Goal: Task Accomplishment & Management: Use online tool/utility

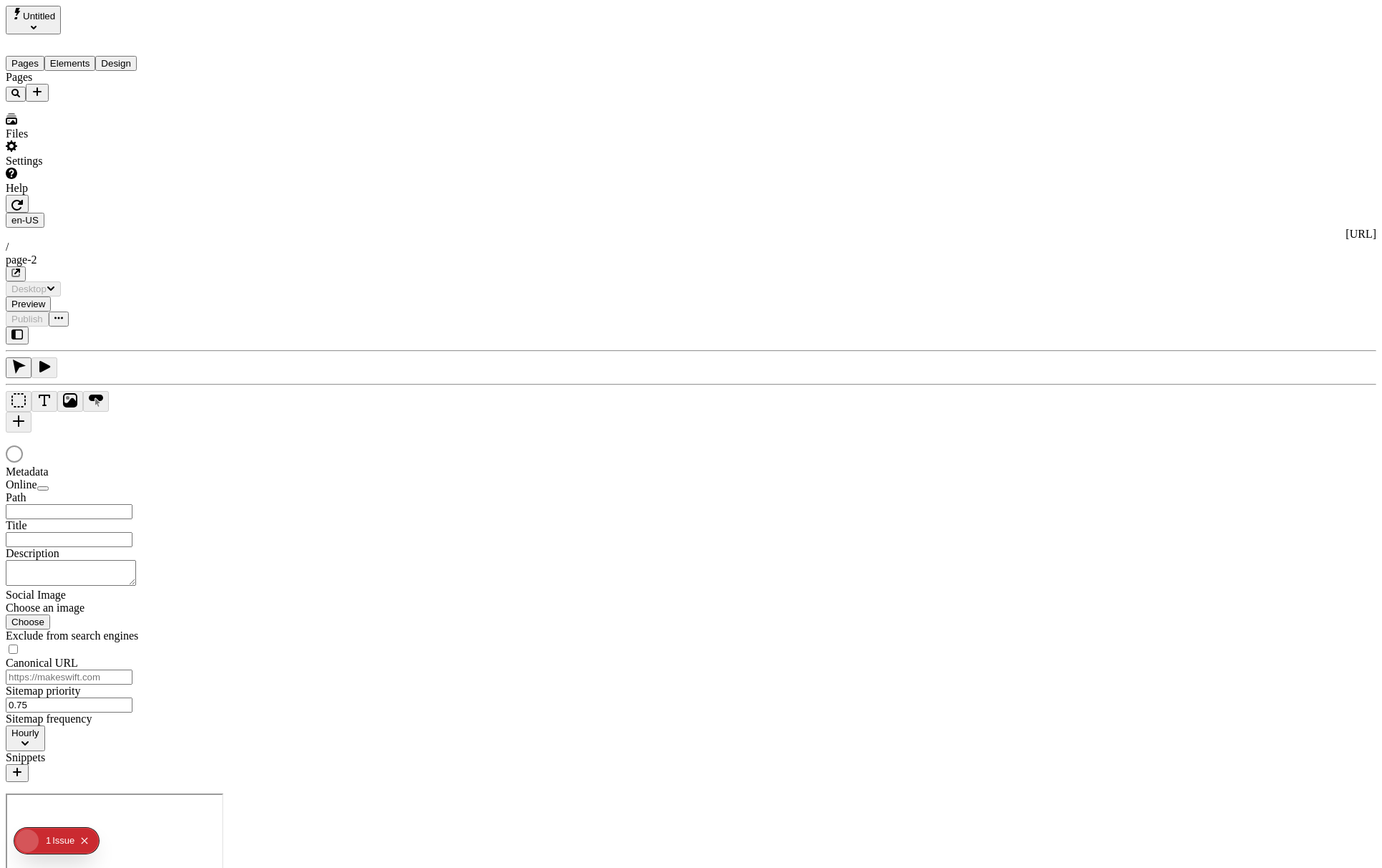
type input "/page-2"
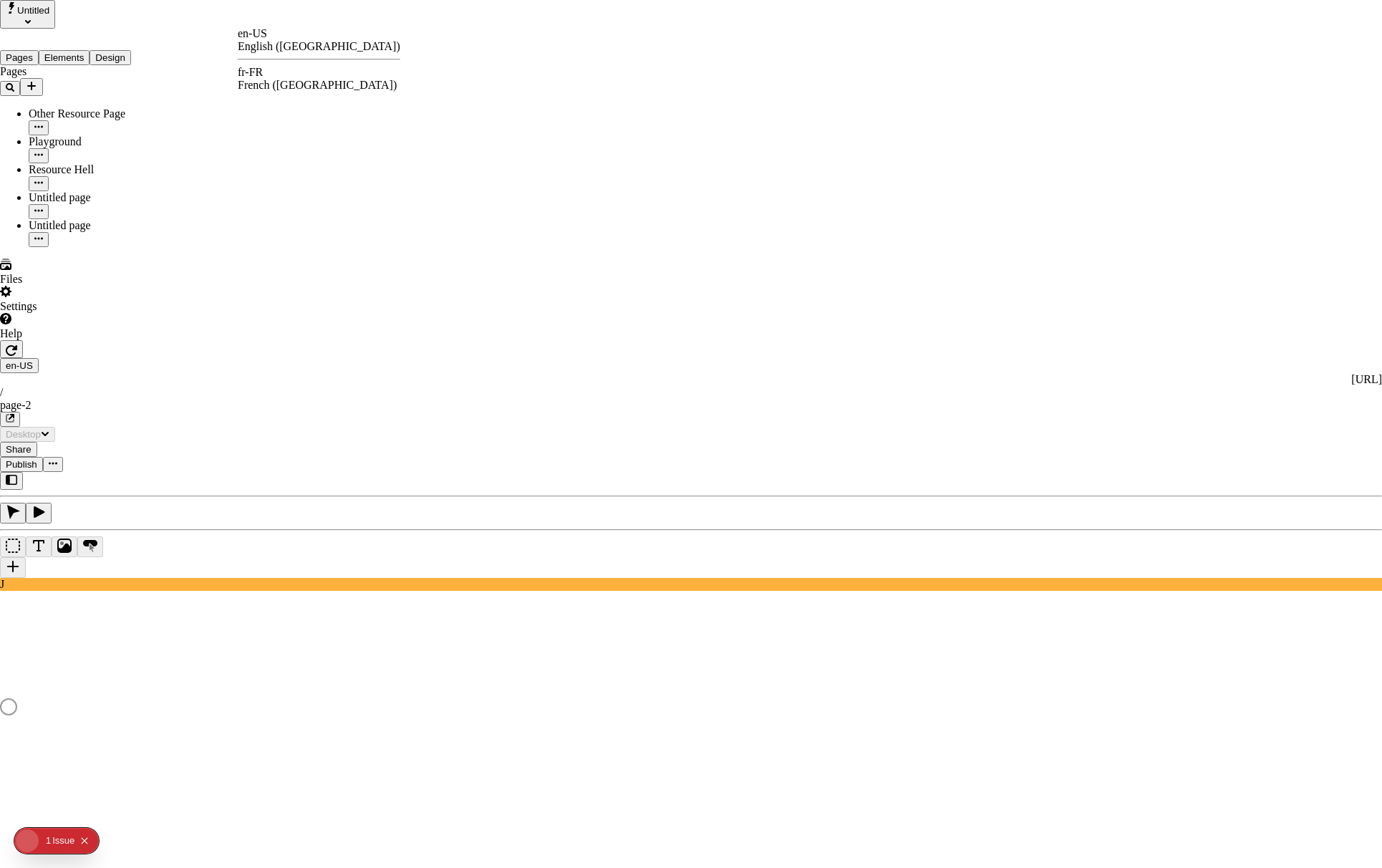
click at [271, 72] on div "fr-FR" at bounding box center [319, 72] width 163 height 13
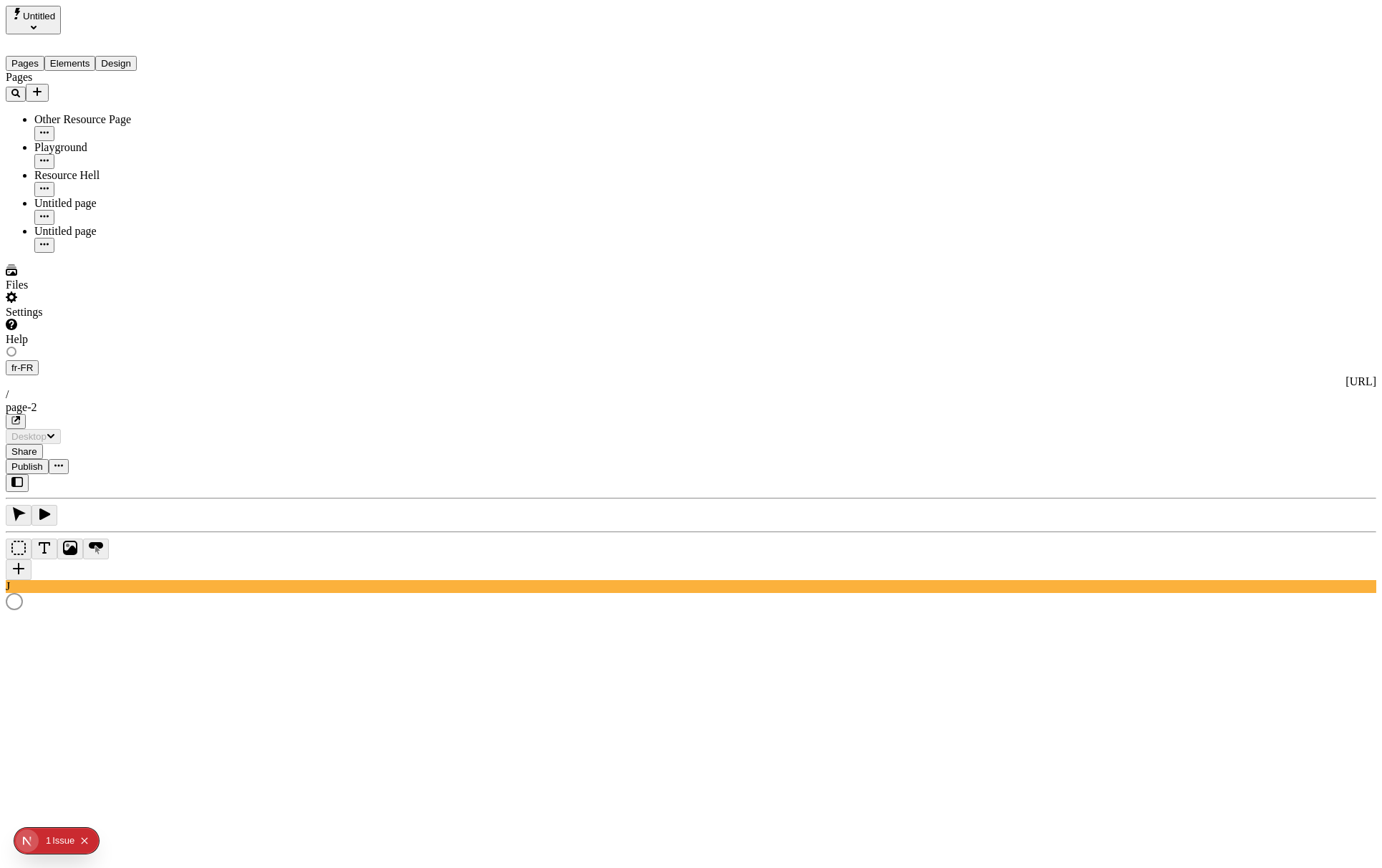
type input "/page-2"
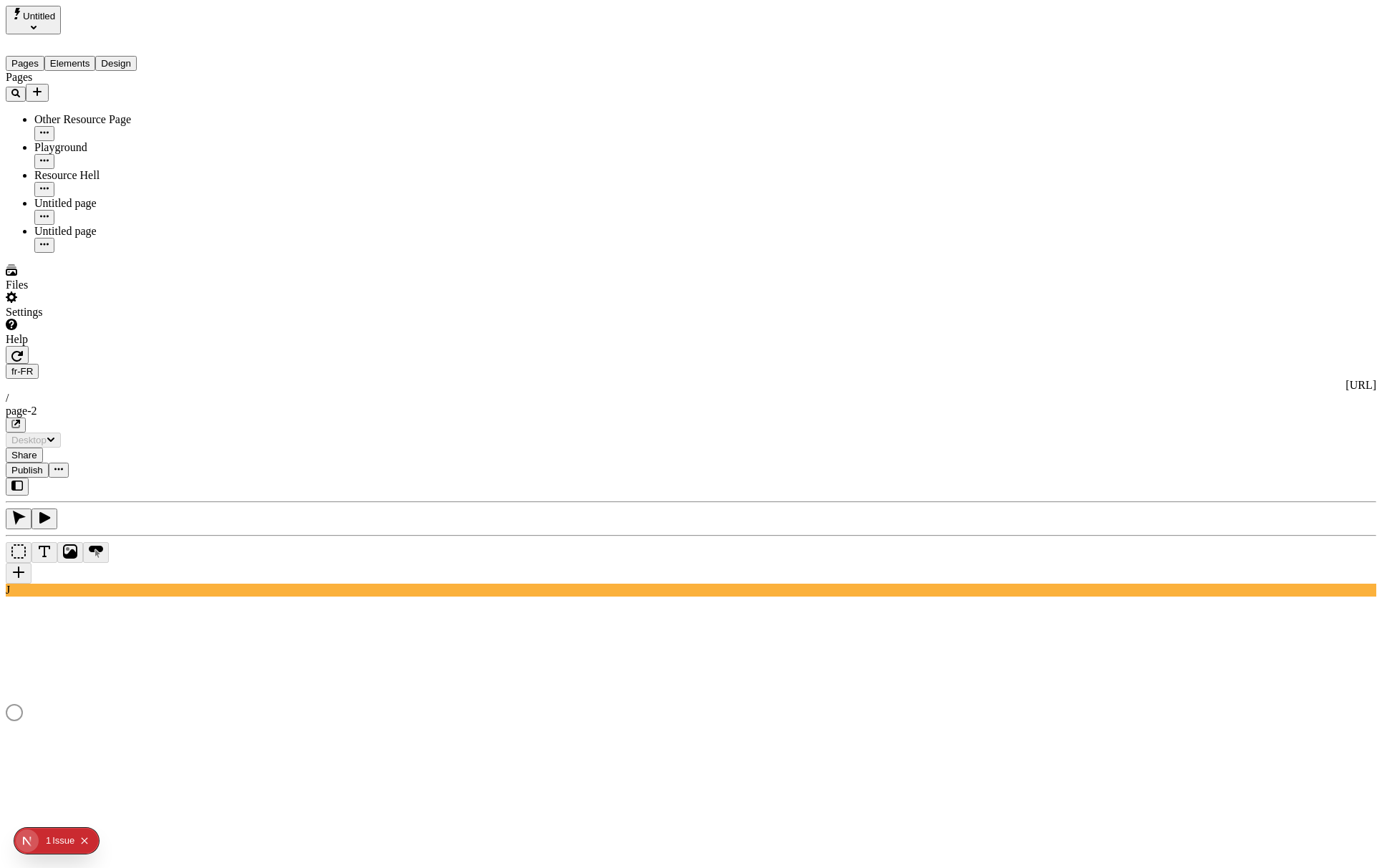
click at [162, 253] on div "Pages Other Resource Page Playground Resource Hell Untitled page Untitled page" at bounding box center [91, 161] width 172 height 182
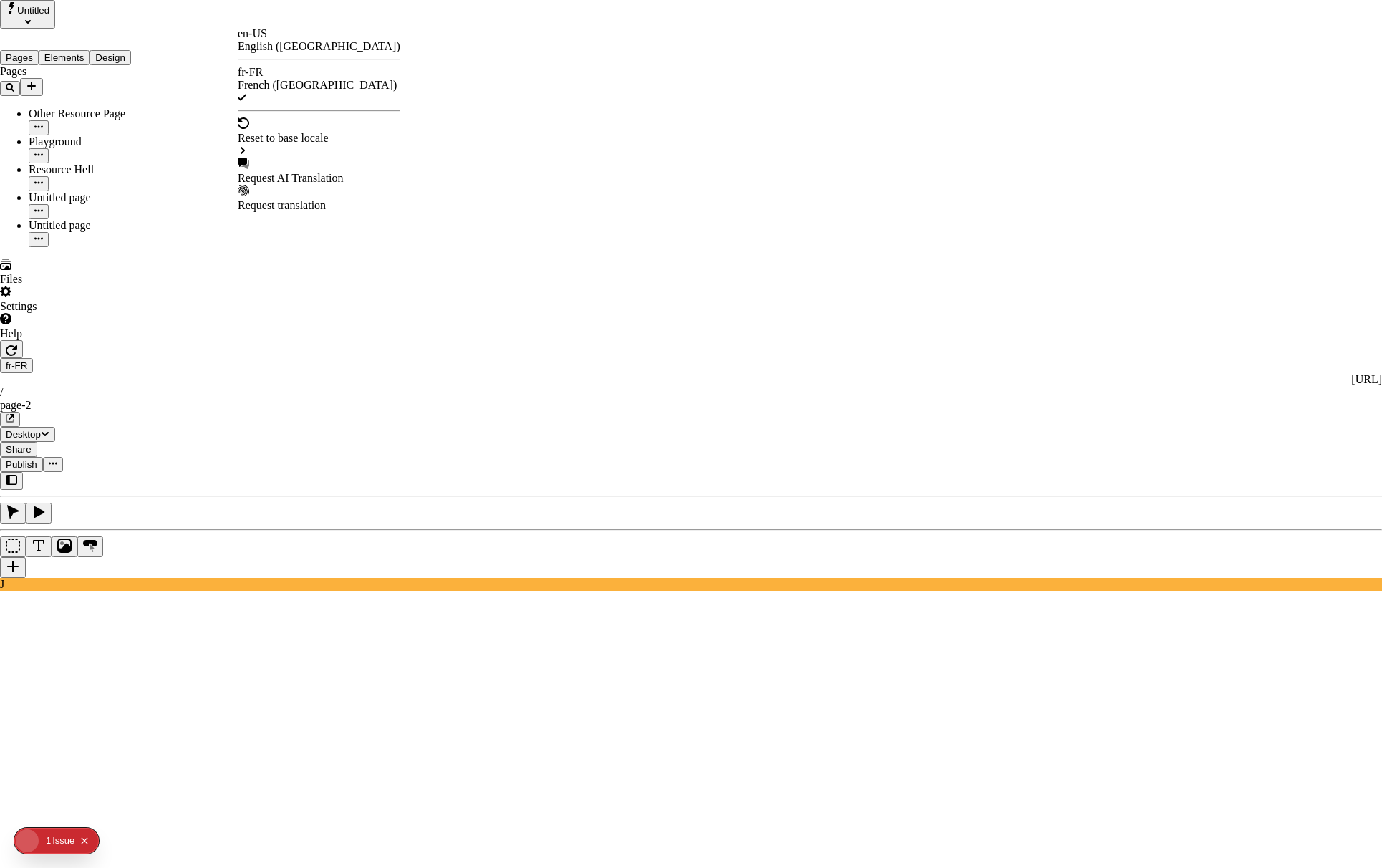
click at [317, 172] on div "Request AI Translation" at bounding box center [319, 178] width 163 height 13
checkbox input "true"
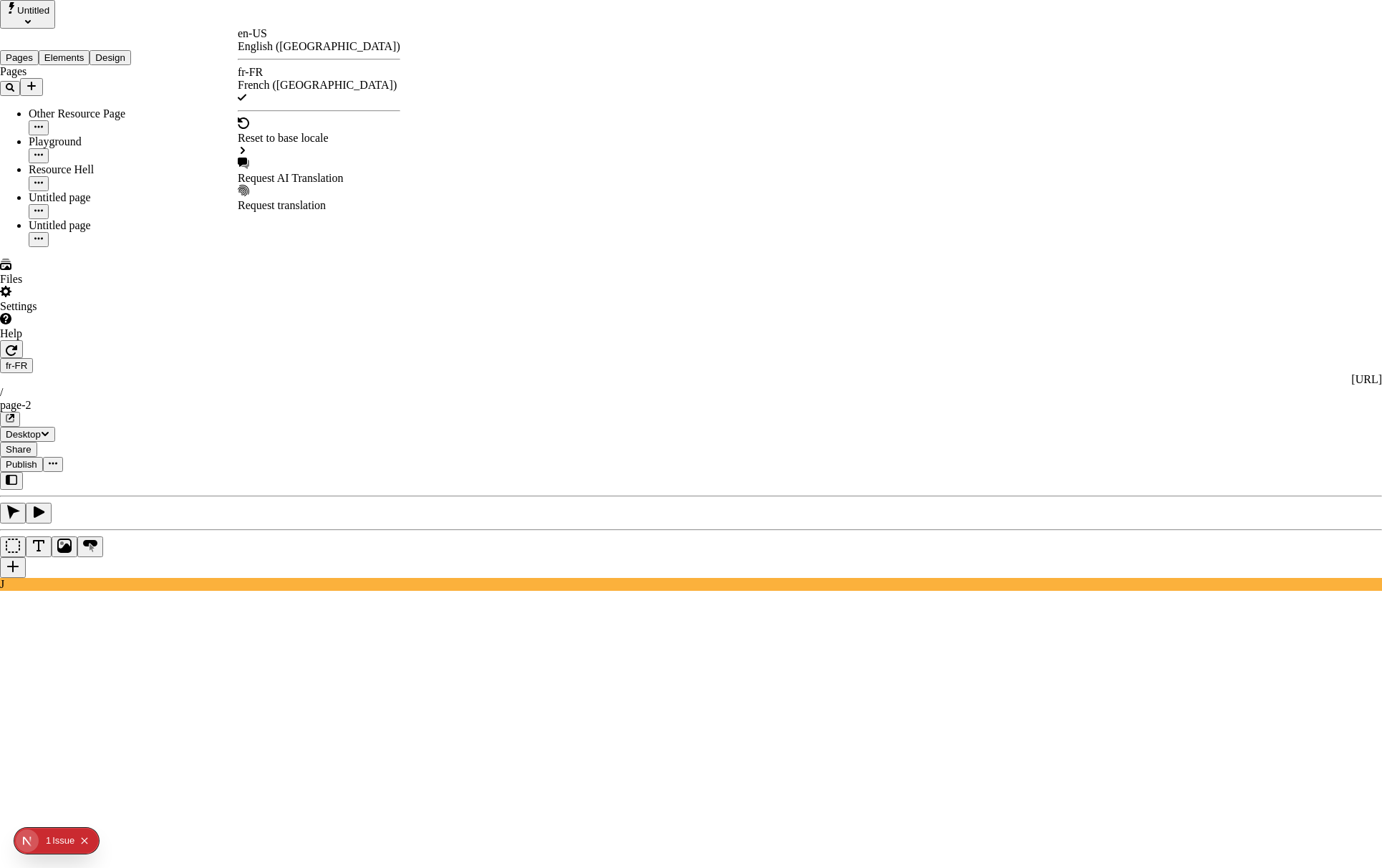
checkbox input "true"
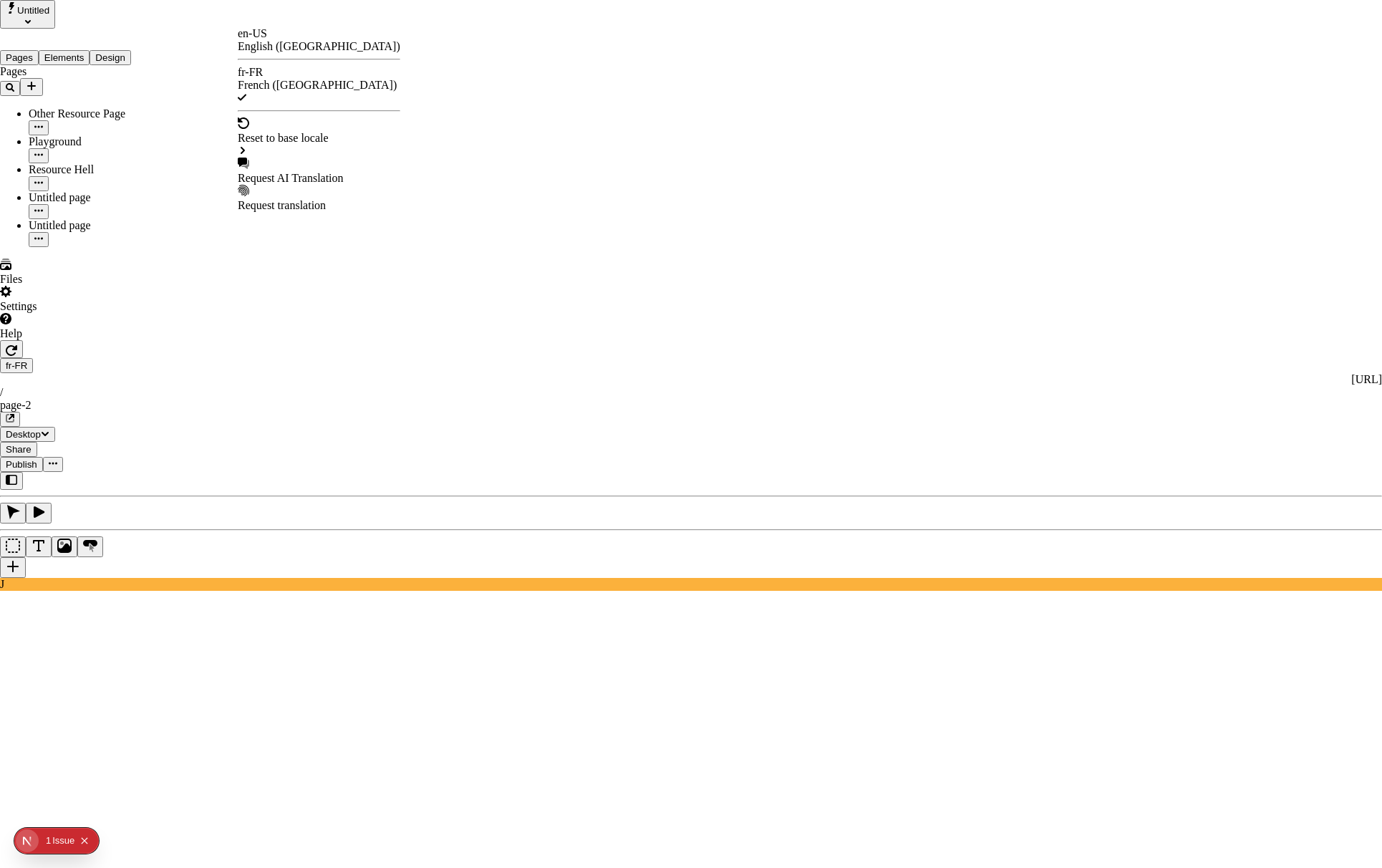
drag, startPoint x: 538, startPoint y: 253, endPoint x: 635, endPoint y: 424, distance: 196.6
checkbox input "true"
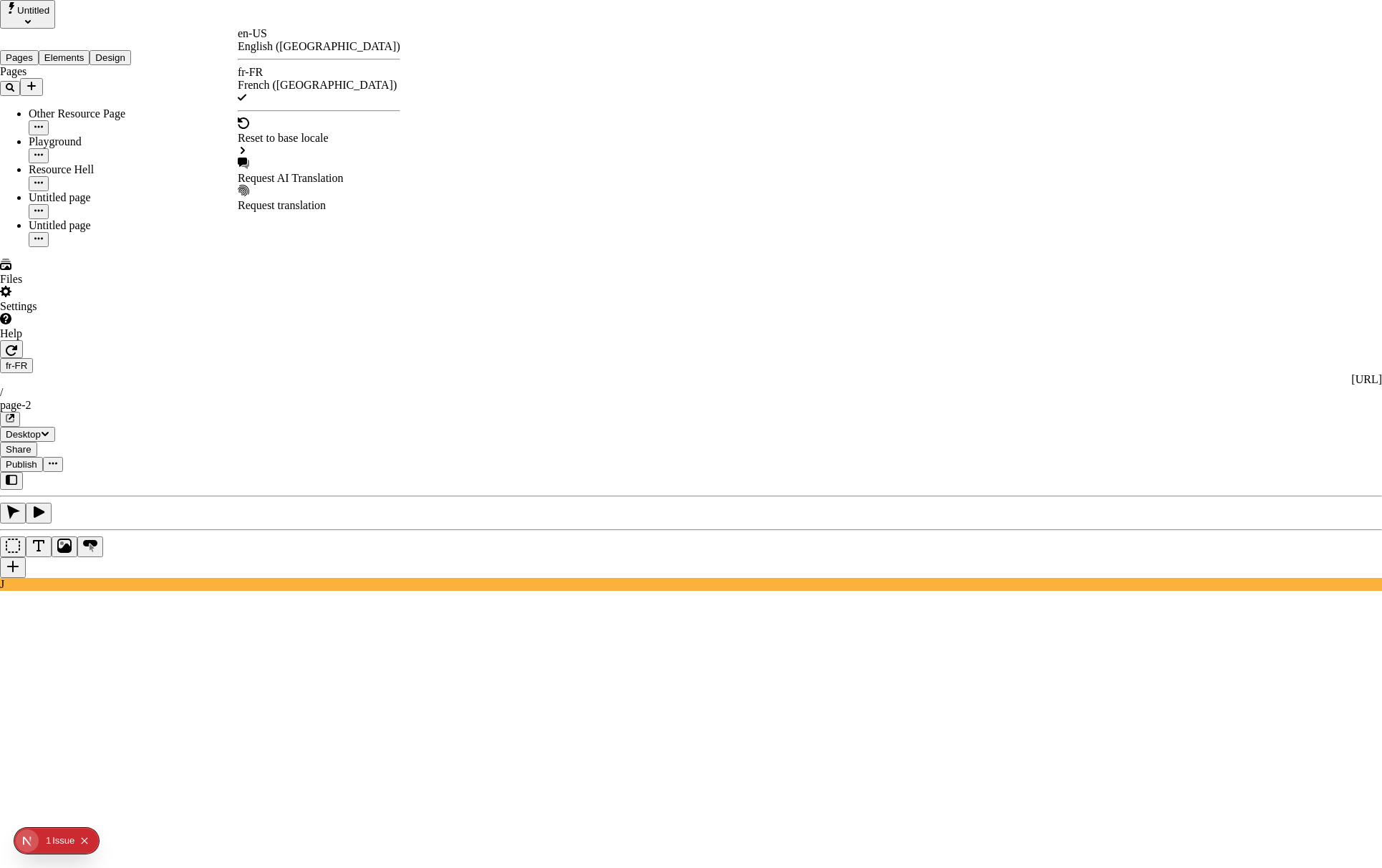
checkbox input "true"
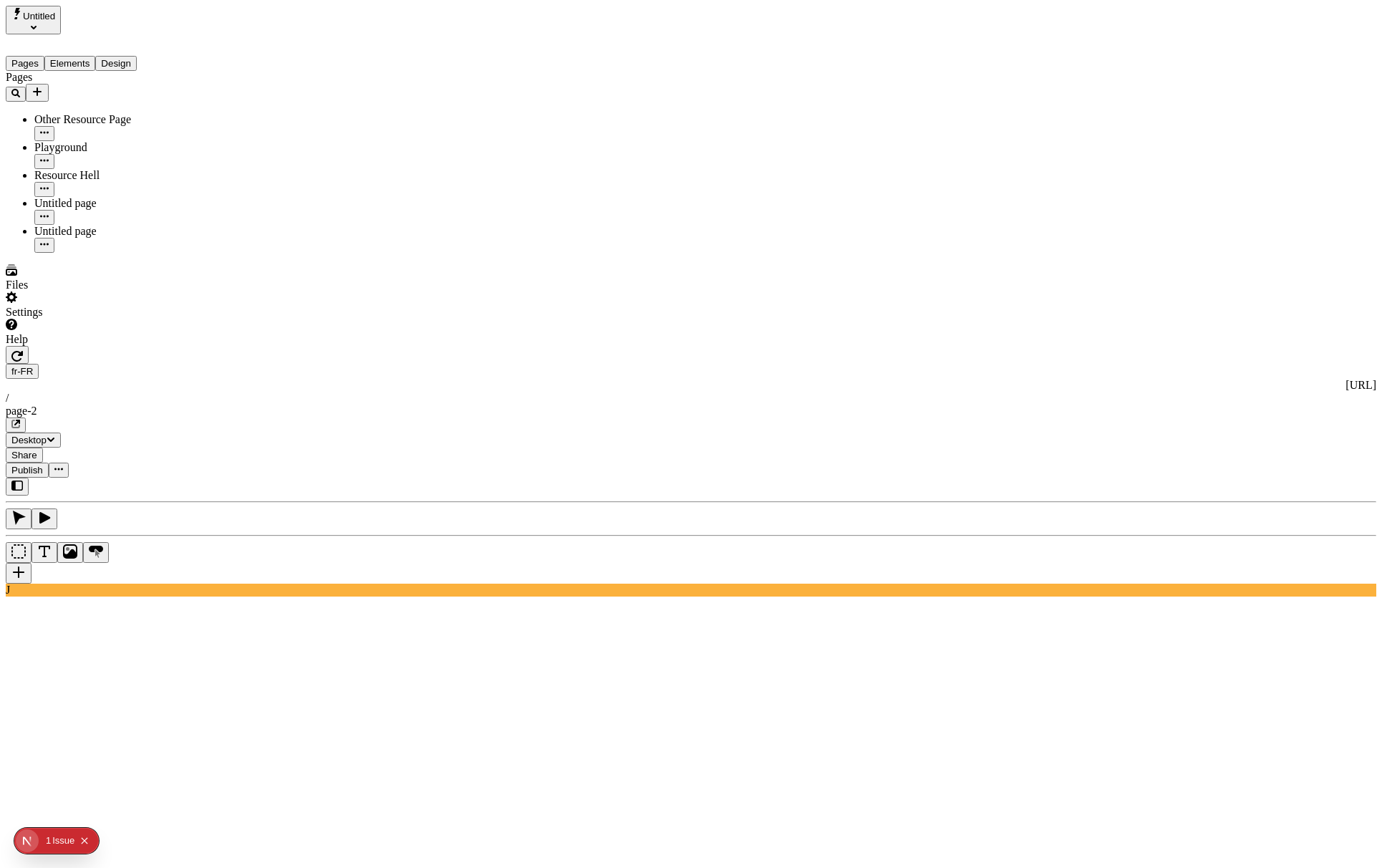
click at [49, 463] on button "Publish" at bounding box center [26, 470] width 43 height 15
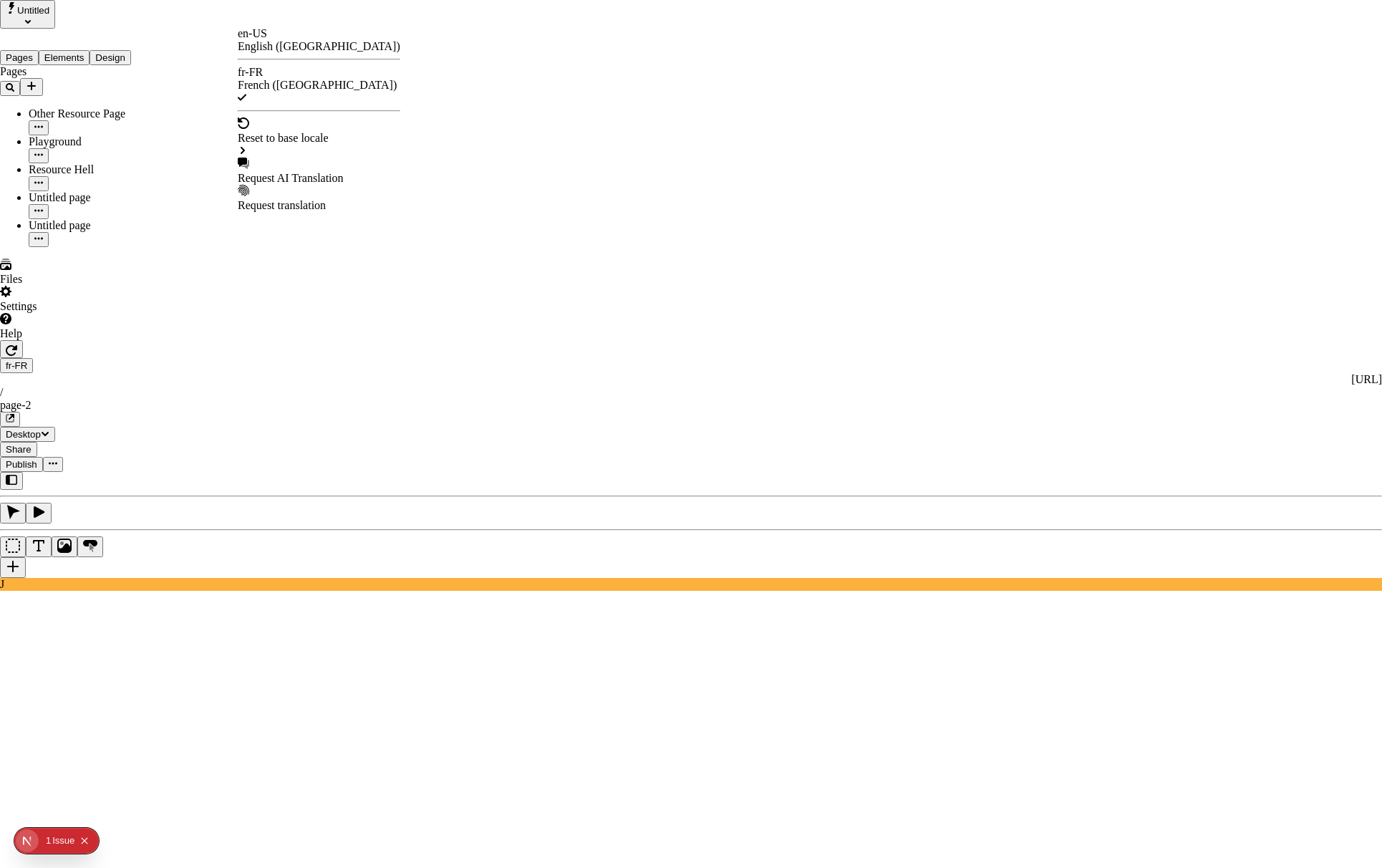
click at [343, 172] on div "Request AI Translation" at bounding box center [319, 178] width 163 height 13
drag, startPoint x: 539, startPoint y: 253, endPoint x: 591, endPoint y: 347, distance: 107.4
checkbox input "true"
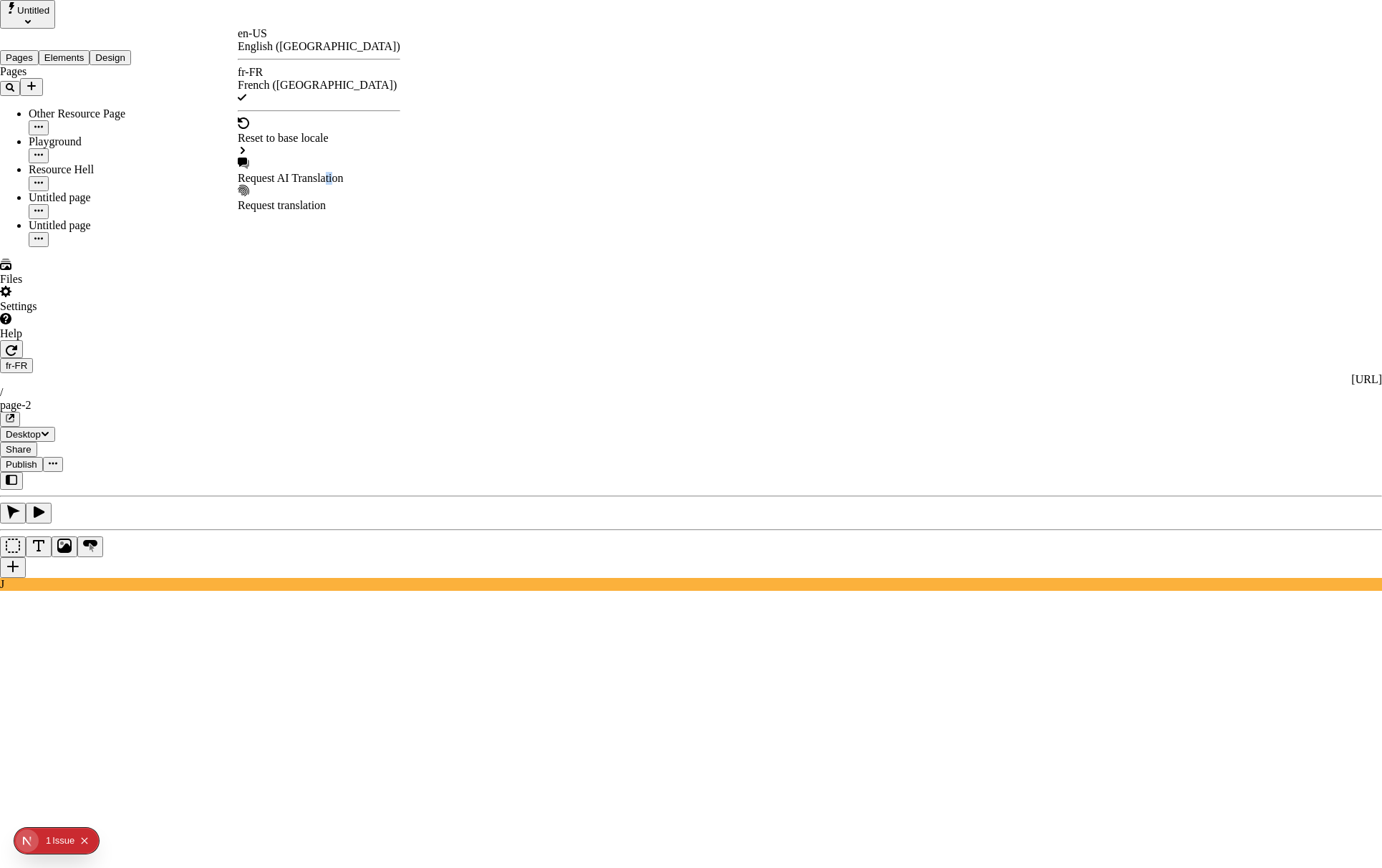
checkbox input "true"
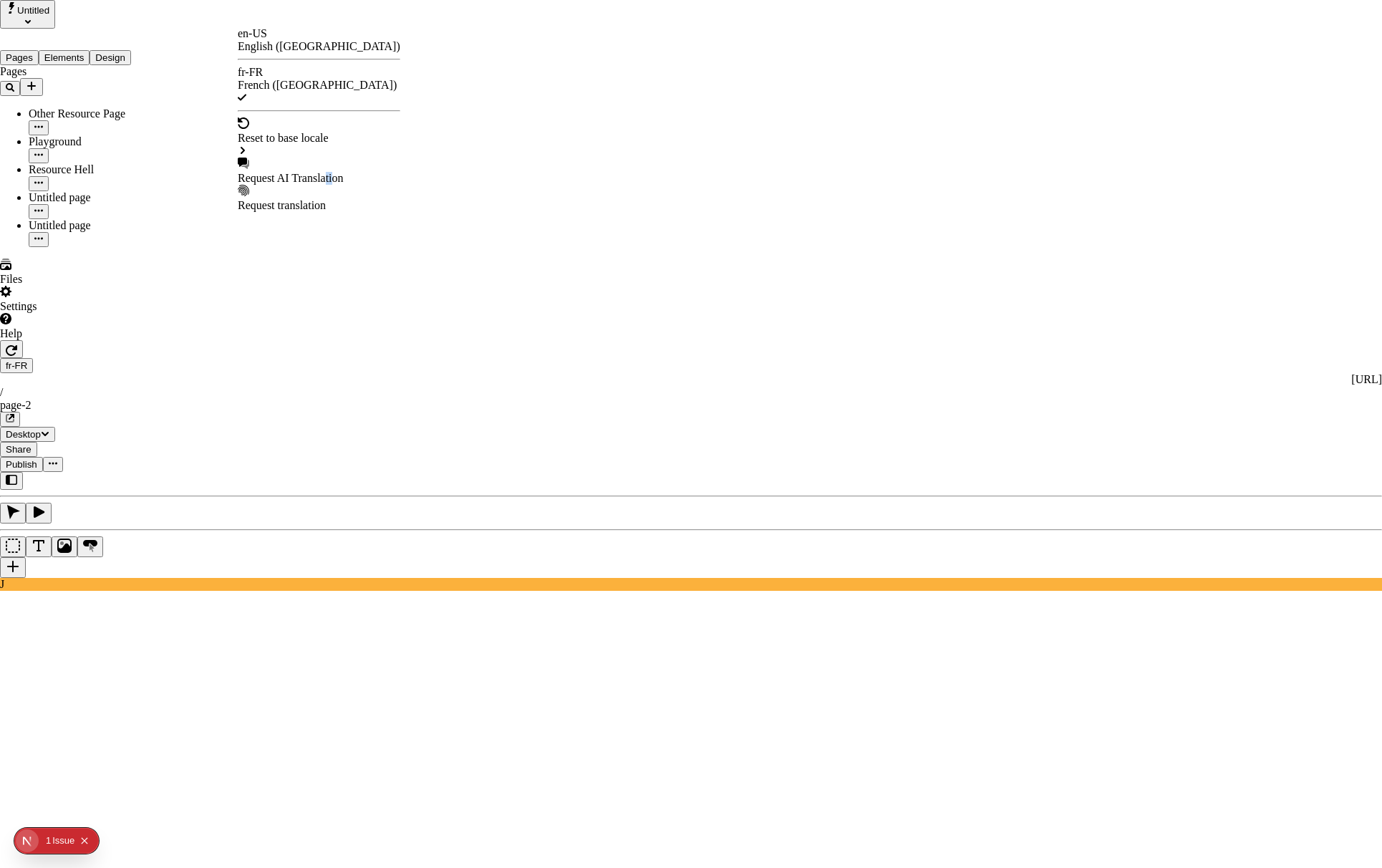
checkbox input "true"
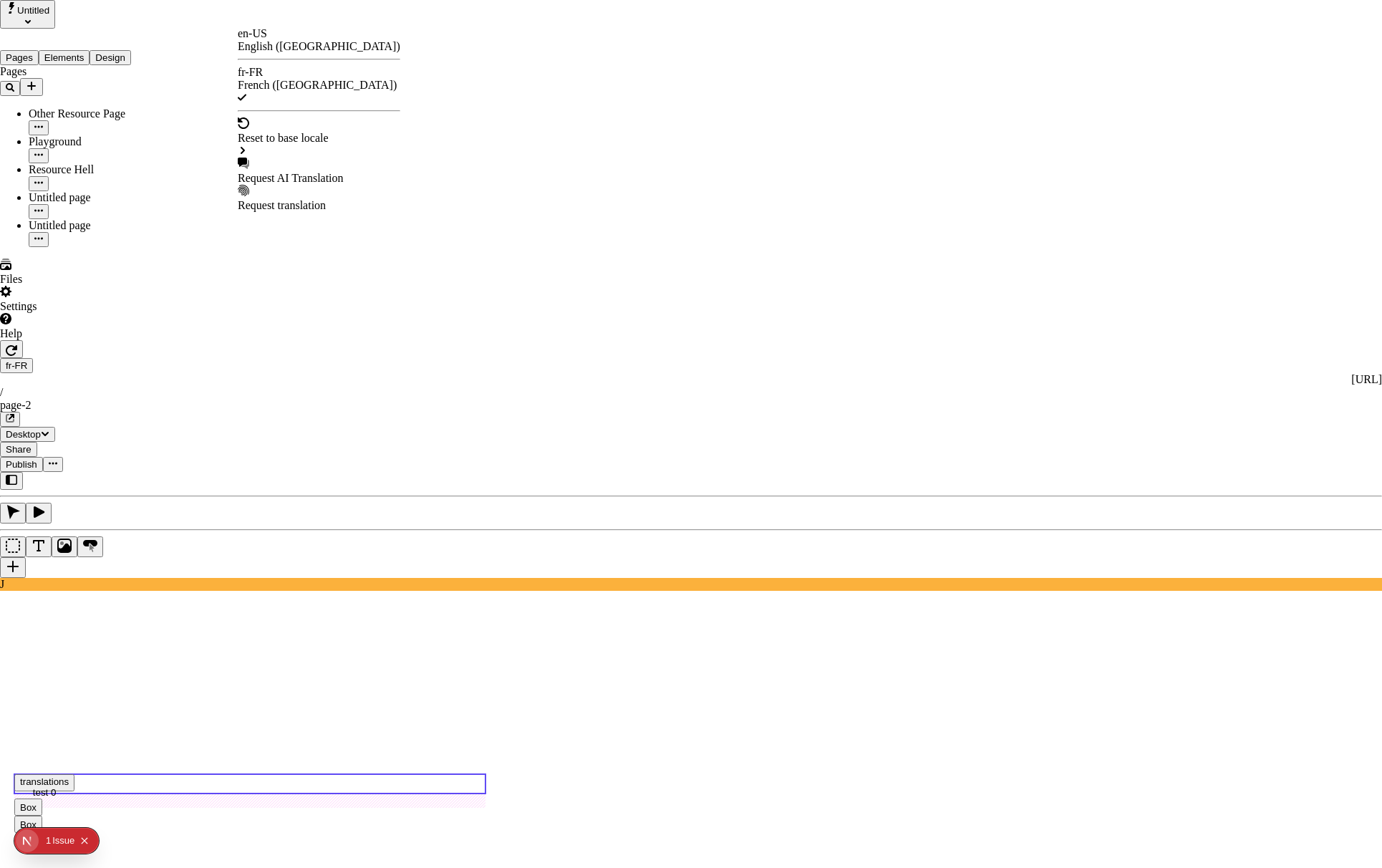
click at [339, 172] on div "Request AI Translation" at bounding box center [319, 178] width 163 height 13
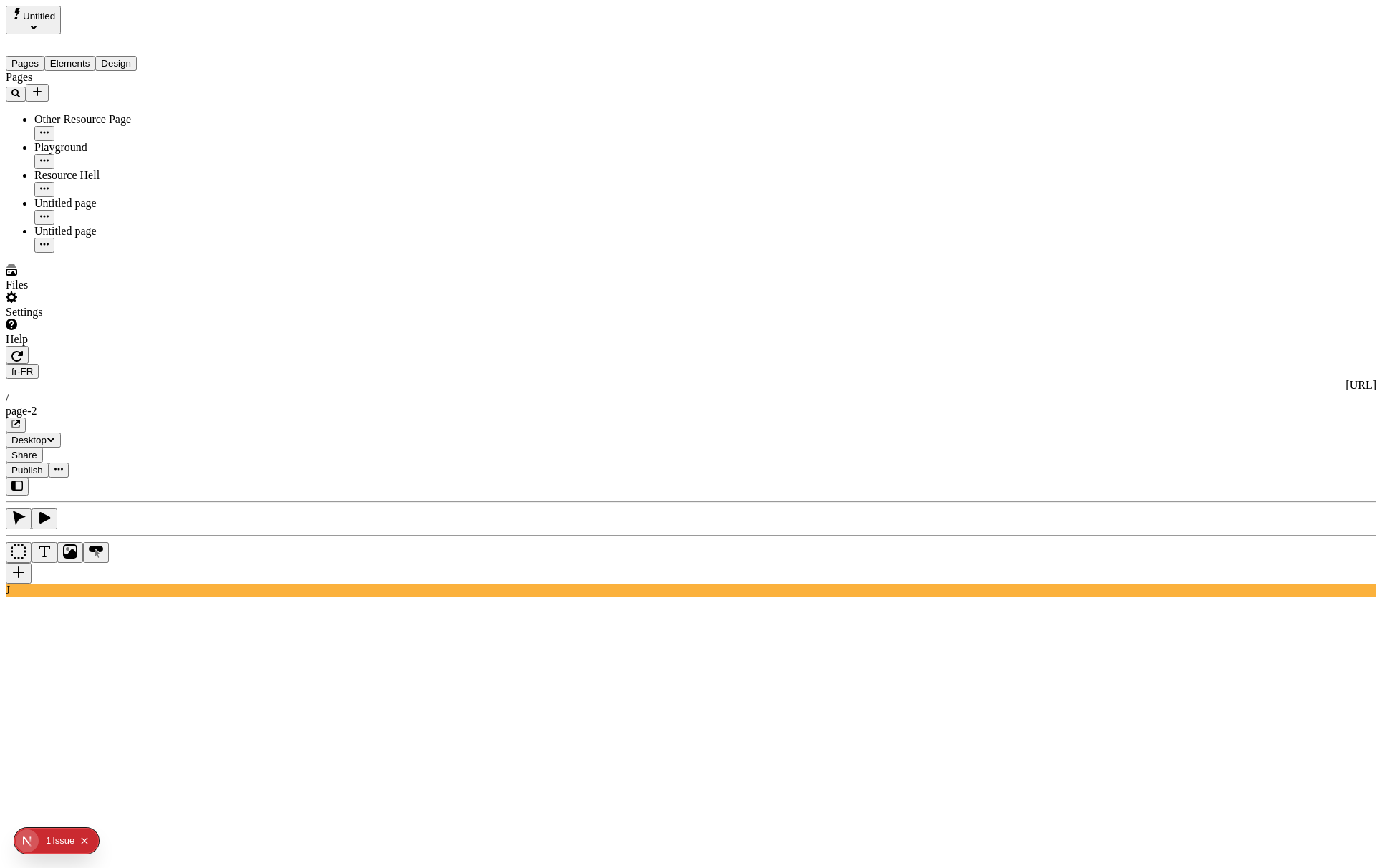
click at [43, 447] on button "Share" at bounding box center [24, 454] width 37 height 15
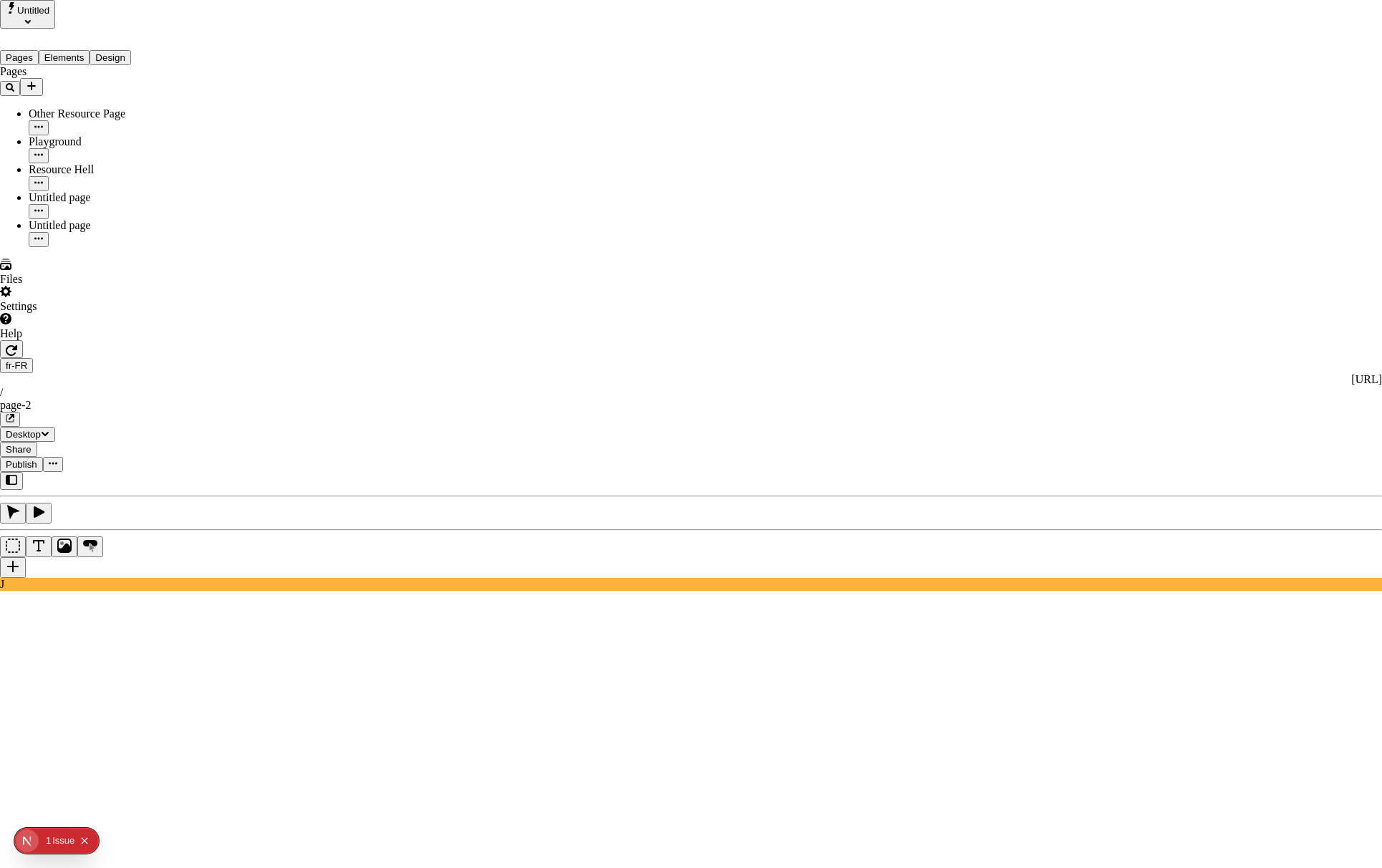
drag, startPoint x: 988, startPoint y: 406, endPoint x: 1045, endPoint y: 335, distance: 91.0
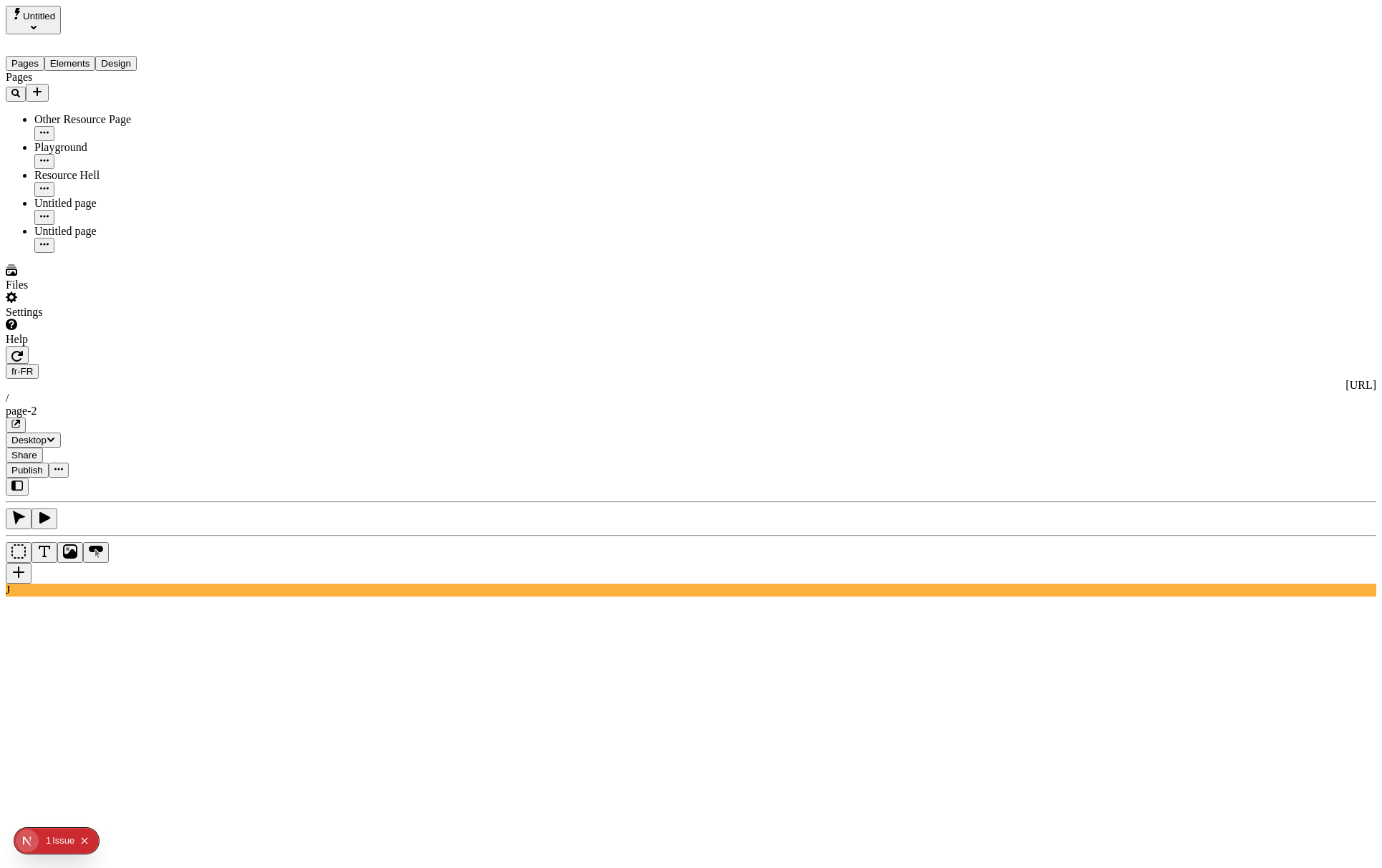
click at [43, 464] on span "Publish" at bounding box center [27, 470] width 32 height 11
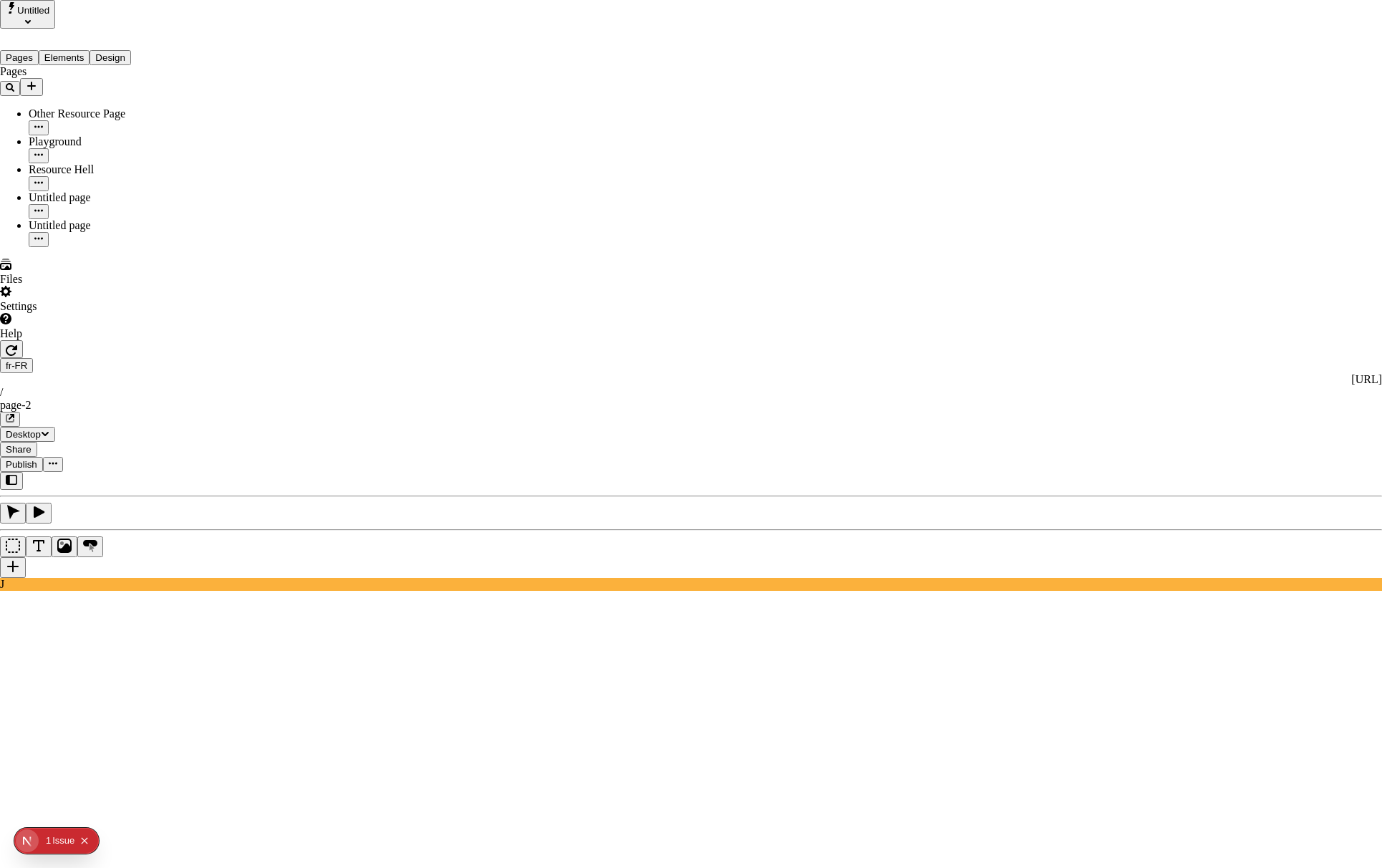
checkbox input "true"
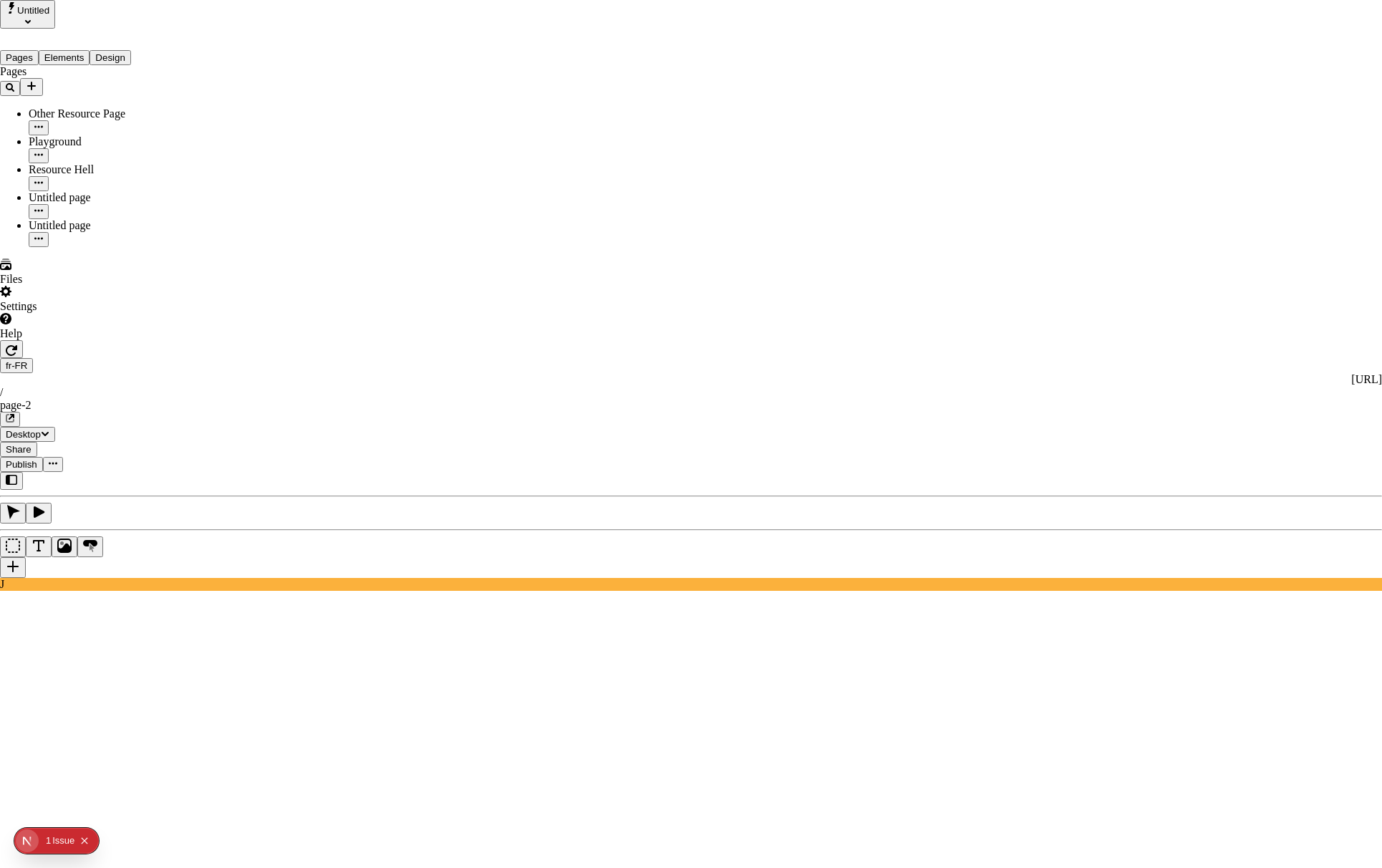
checkbox input "false"
